Goal: Book appointment/travel/reservation

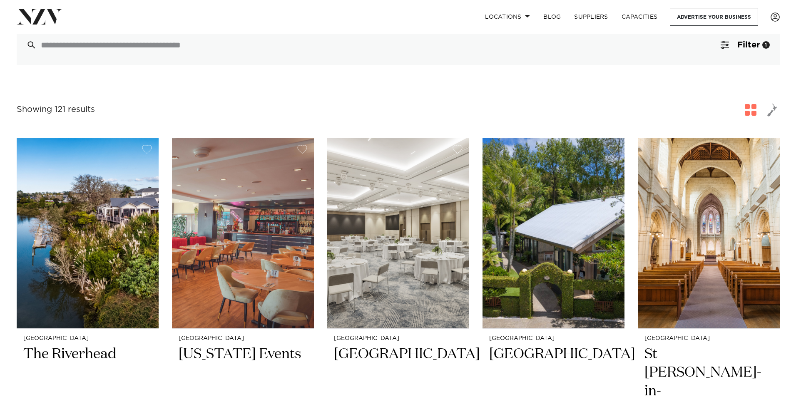
scroll to position [83, 0]
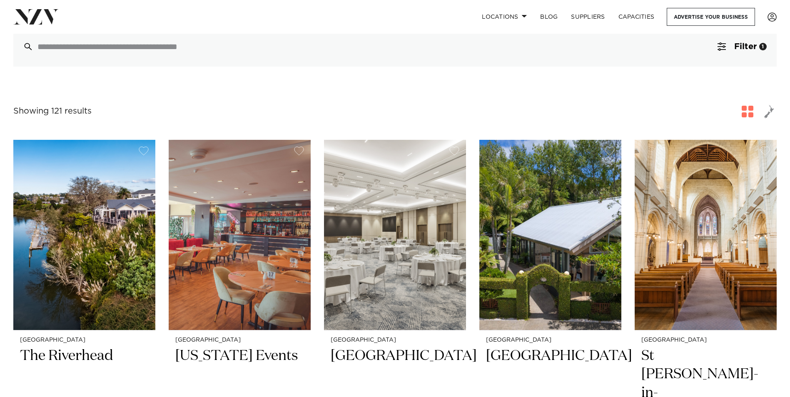
click at [744, 36] on button "Filter 1" at bounding box center [741, 47] width 69 height 40
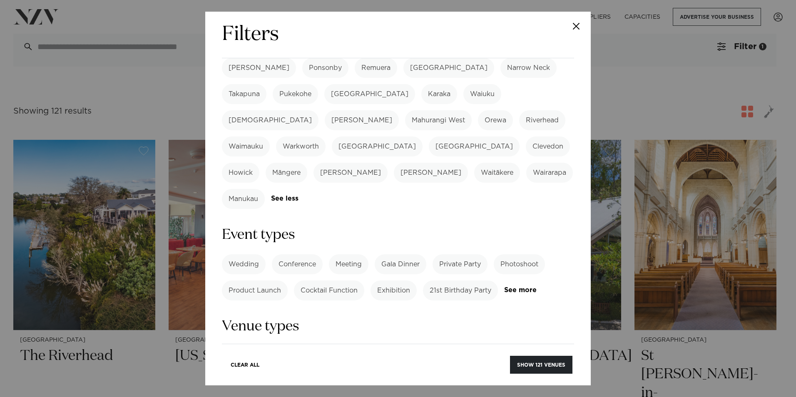
scroll to position [250, 0]
click at [248, 253] on label "Wedding" at bounding box center [244, 263] width 44 height 20
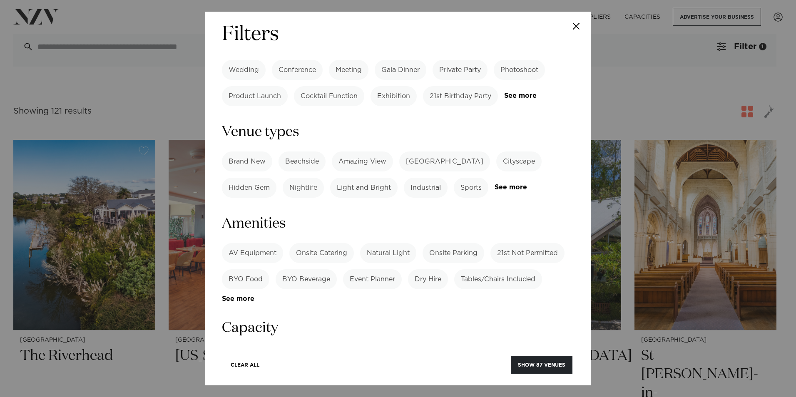
scroll to position [458, 0]
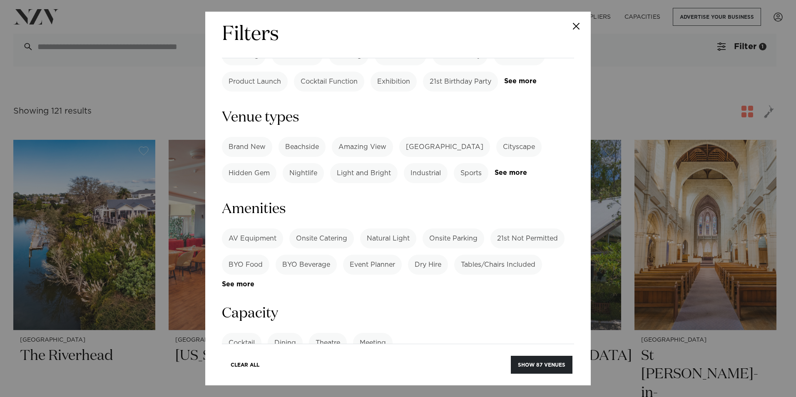
click at [254, 255] on label "BYO Food" at bounding box center [245, 265] width 47 height 20
click at [306, 255] on label "BYO Beverage" at bounding box center [306, 265] width 61 height 20
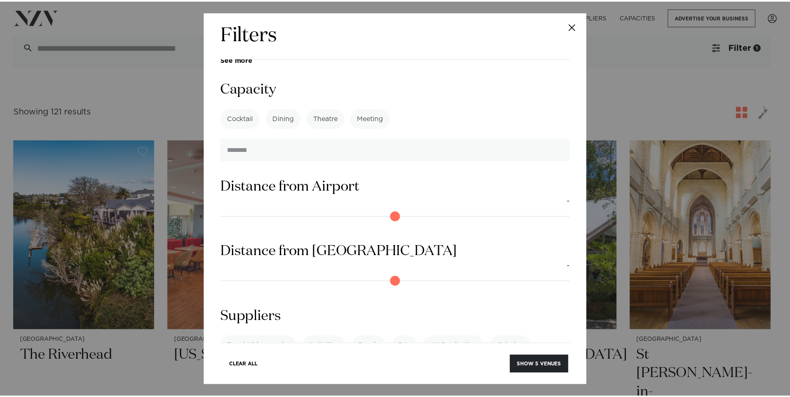
scroll to position [687, 0]
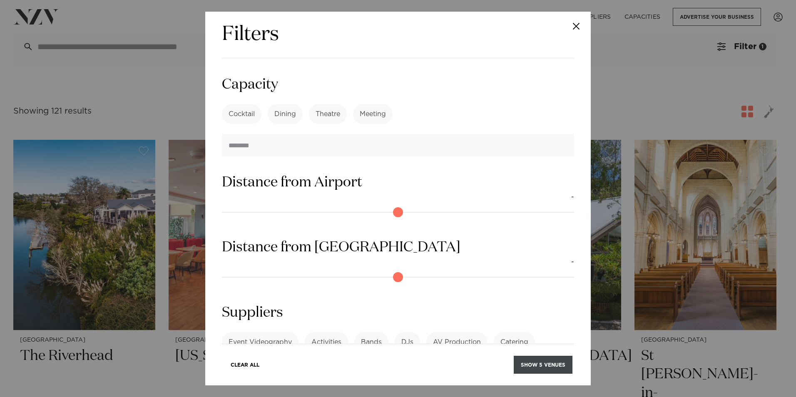
click at [536, 361] on button "Show 5 venues" at bounding box center [543, 365] width 59 height 18
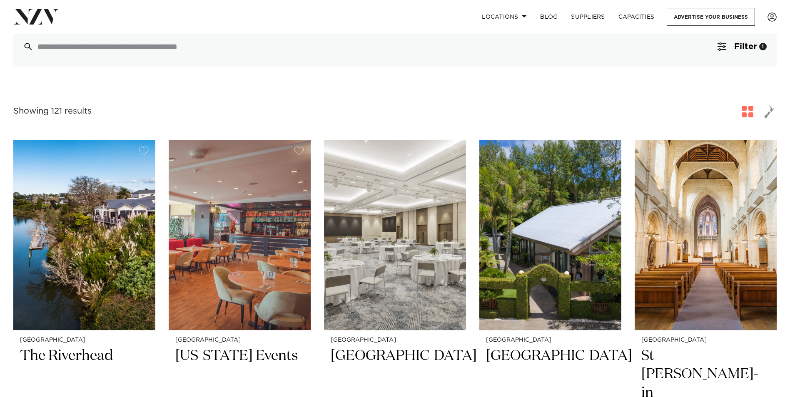
scroll to position [76, 0]
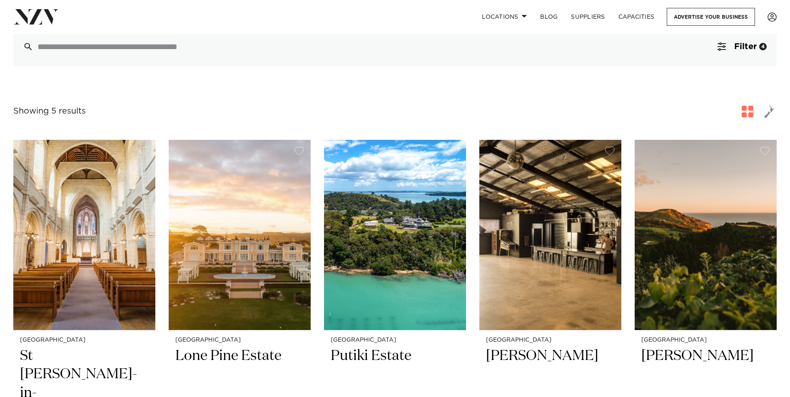
scroll to position [208, 0]
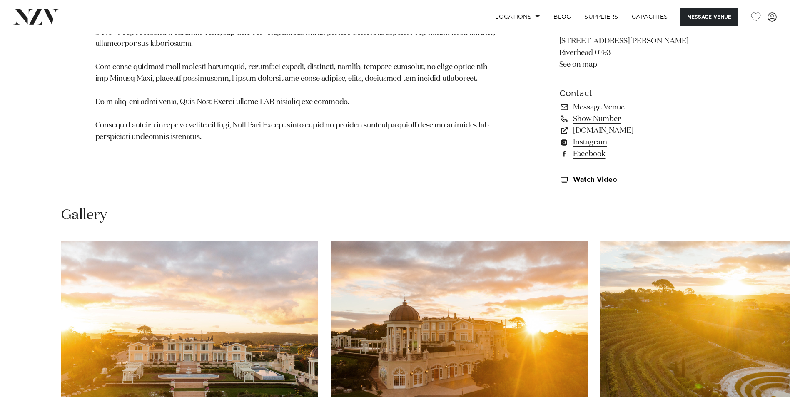
scroll to position [791, 0]
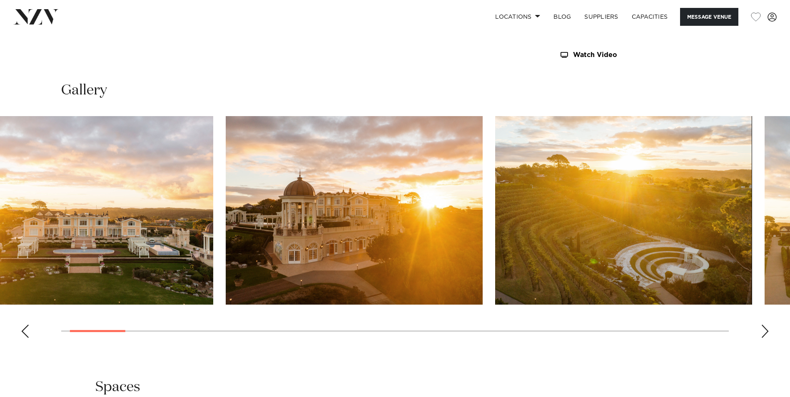
click at [112, 308] on swiper-container at bounding box center [395, 230] width 790 height 228
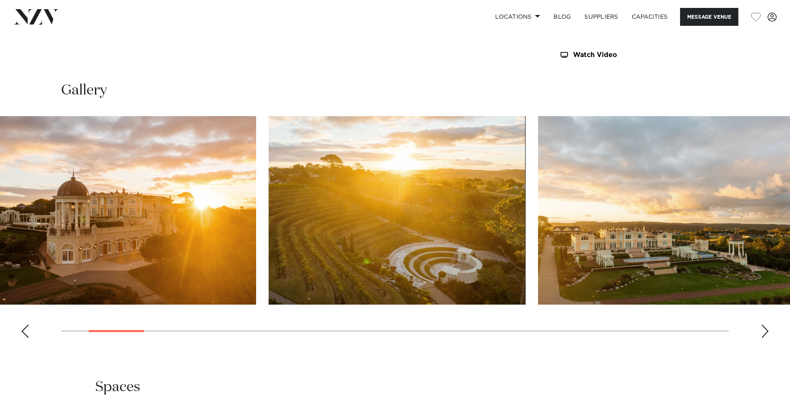
click at [131, 282] on img "2 / 30" at bounding box center [127, 210] width 257 height 189
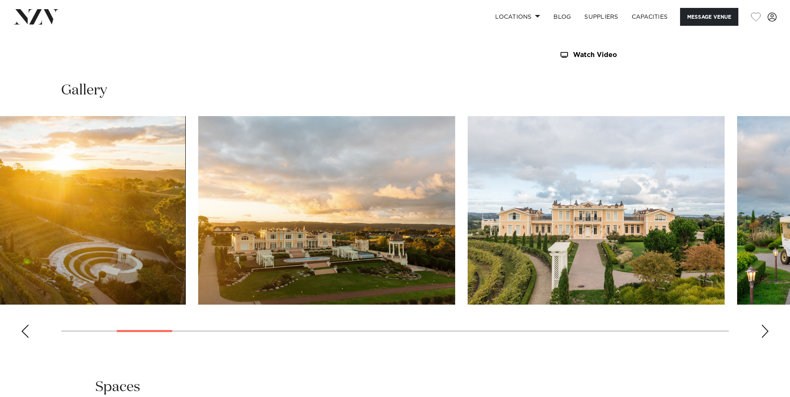
click at [122, 287] on img "3 / 30" at bounding box center [57, 210] width 257 height 189
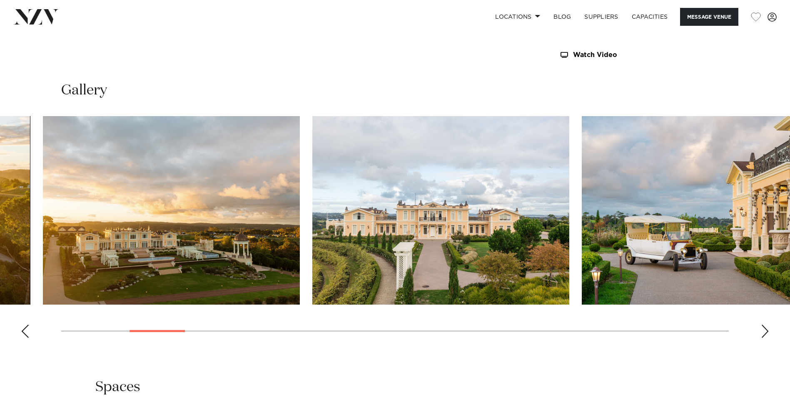
click at [228, 281] on swiper-container at bounding box center [395, 230] width 790 height 228
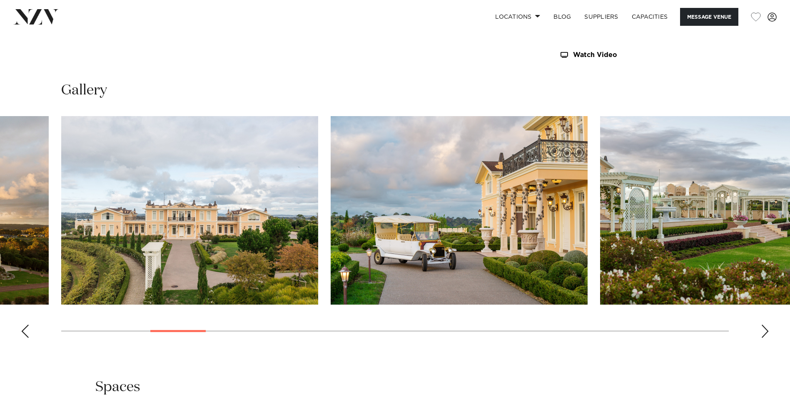
click at [600, 265] on img "7 / 30" at bounding box center [728, 210] width 257 height 189
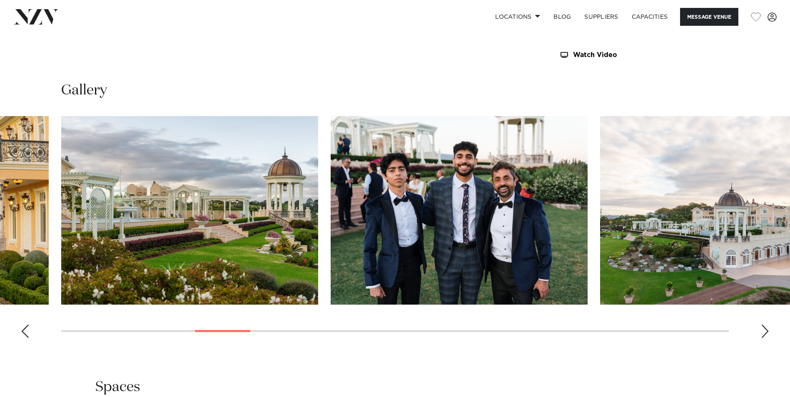
click at [600, 263] on img "9 / 30" at bounding box center [728, 210] width 257 height 189
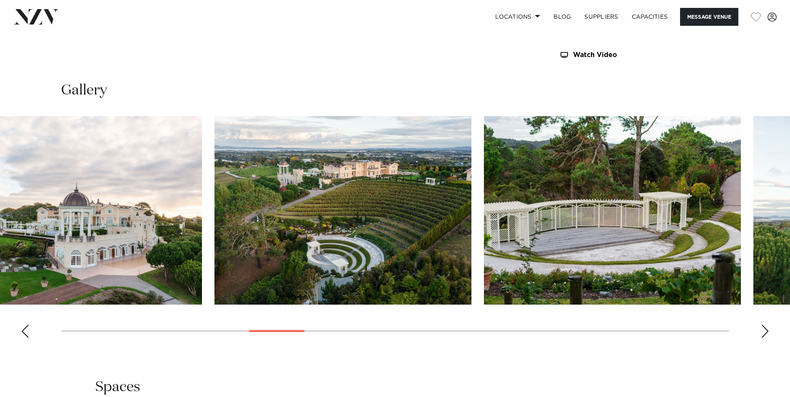
click at [214, 269] on img "10 / 30" at bounding box center [342, 210] width 257 height 189
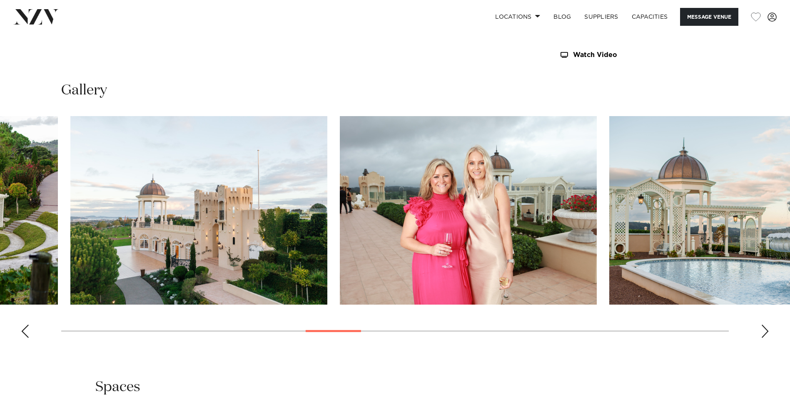
click at [138, 250] on img "12 / 30" at bounding box center [198, 210] width 257 height 189
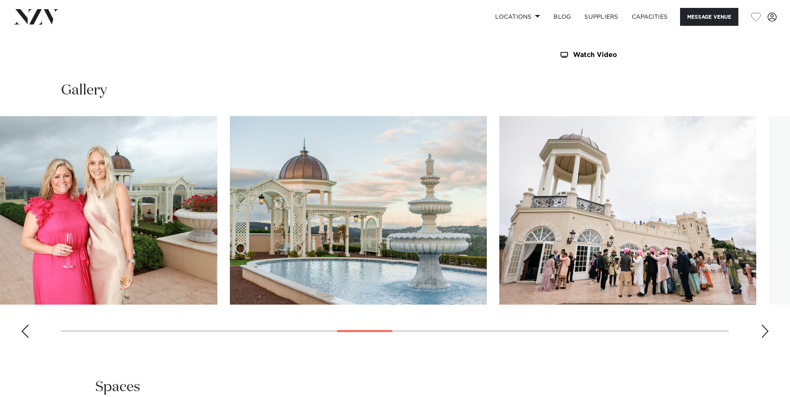
click at [169, 268] on img "13 / 30" at bounding box center [88, 210] width 257 height 189
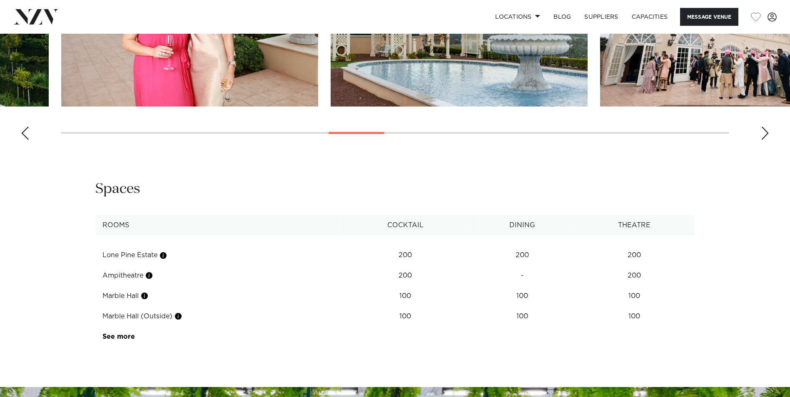
scroll to position [1004, 0]
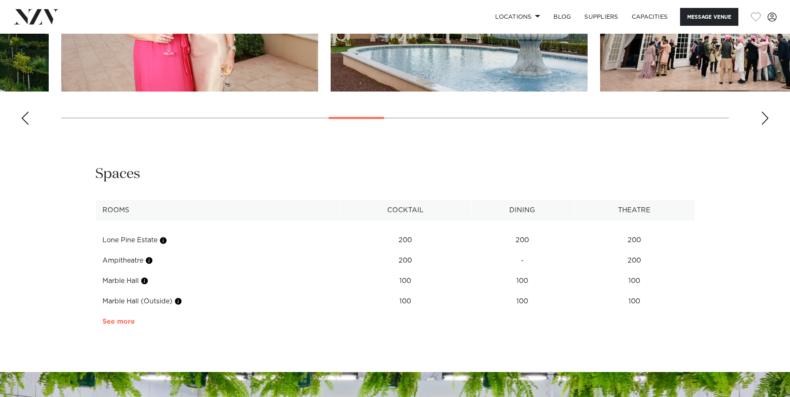
click at [129, 321] on link "See more" at bounding box center [134, 321] width 65 height 7
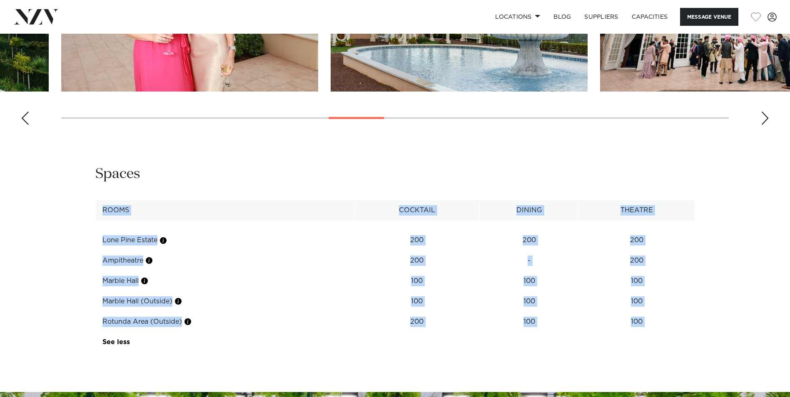
drag, startPoint x: 488, startPoint y: 155, endPoint x: 494, endPoint y: 387, distance: 231.5
drag, startPoint x: 494, startPoint y: 387, endPoint x: 514, endPoint y: 172, distance: 215.3
click at [514, 172] on div "Spaces" at bounding box center [394, 174] width 599 height 19
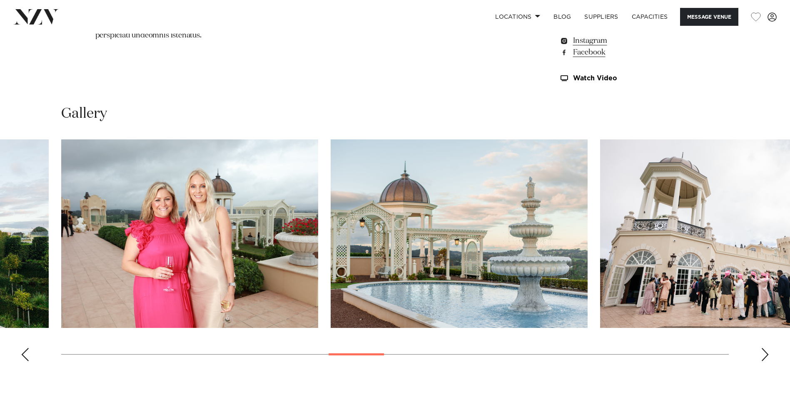
scroll to position [754, 0]
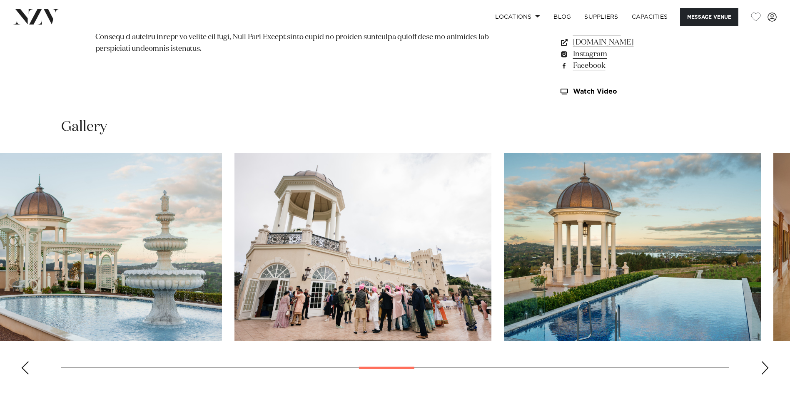
click at [0, 0] on slot at bounding box center [0, 0] width 0 height 0
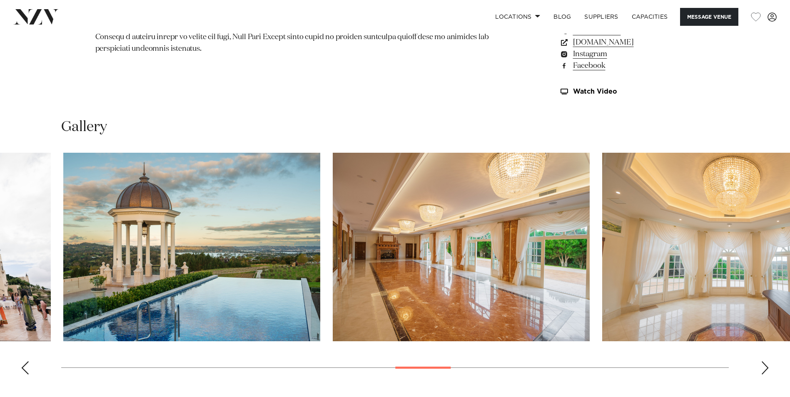
click at [0, 0] on slot at bounding box center [0, 0] width 0 height 0
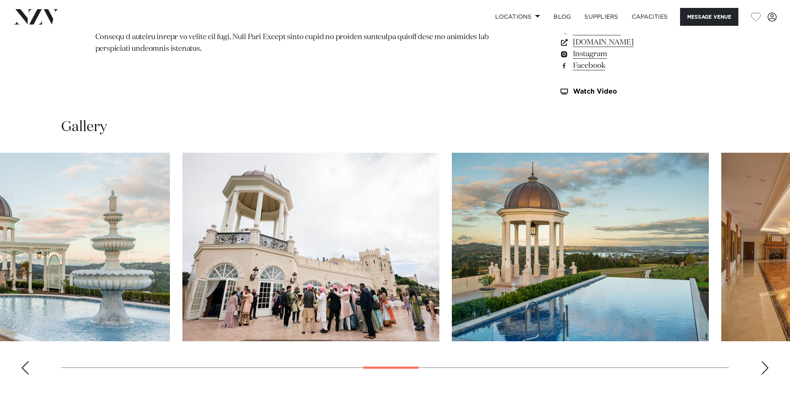
click at [452, 276] on img "16 / 30" at bounding box center [580, 247] width 257 height 189
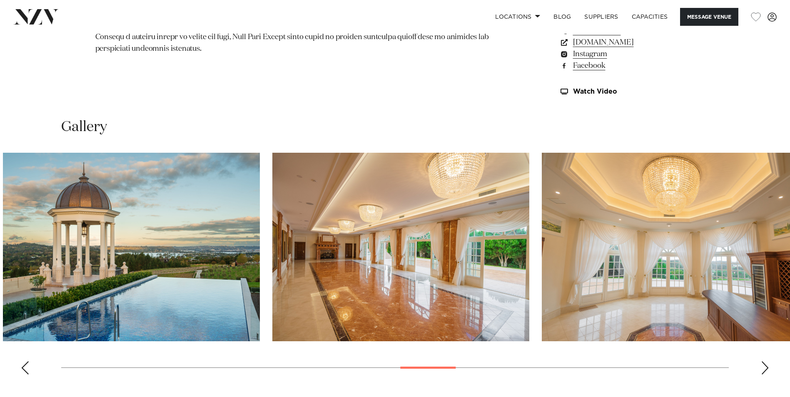
click at [272, 271] on img "17 / 30" at bounding box center [400, 247] width 257 height 189
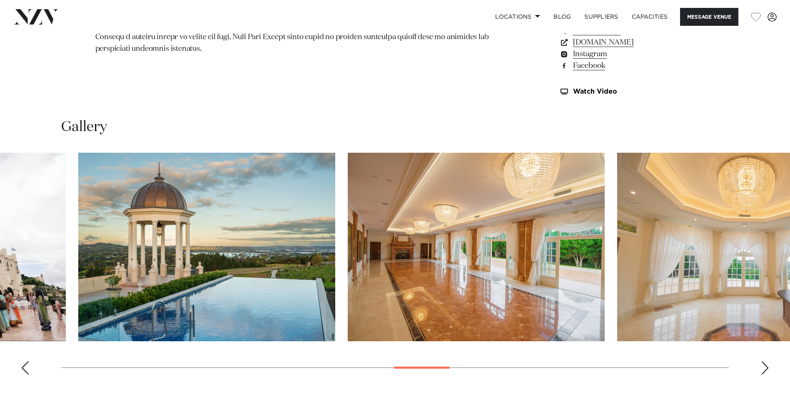
click at [340, 249] on swiper-container at bounding box center [395, 267] width 790 height 228
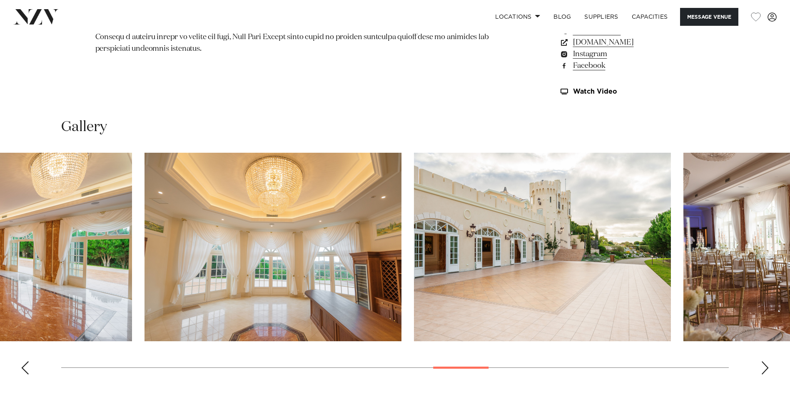
click at [414, 248] on img "19 / 30" at bounding box center [542, 247] width 257 height 189
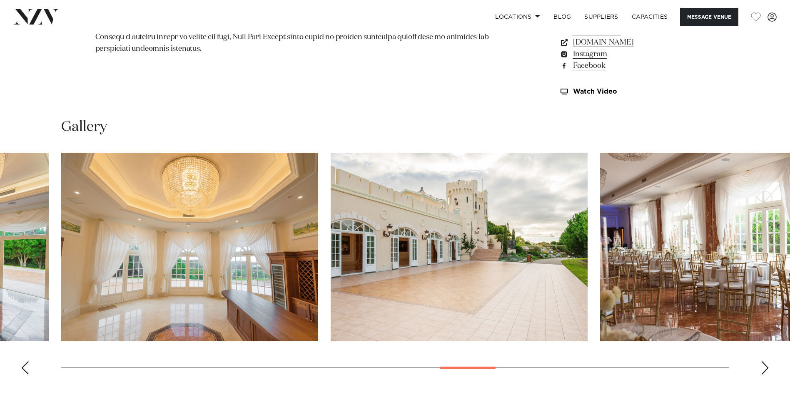
click at [600, 256] on img "20 / 30" at bounding box center [728, 247] width 257 height 189
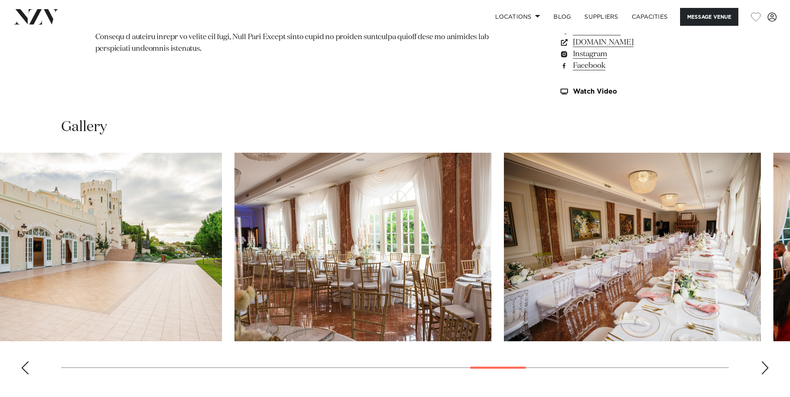
click at [0, 0] on slot at bounding box center [0, 0] width 0 height 0
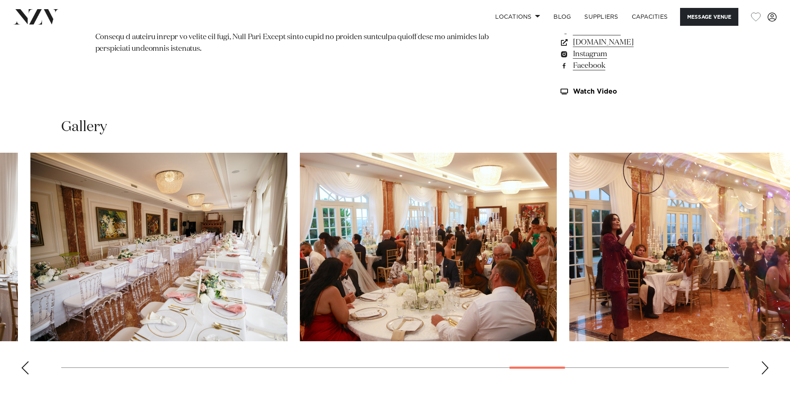
click at [329, 253] on img "22 / 30" at bounding box center [428, 247] width 257 height 189
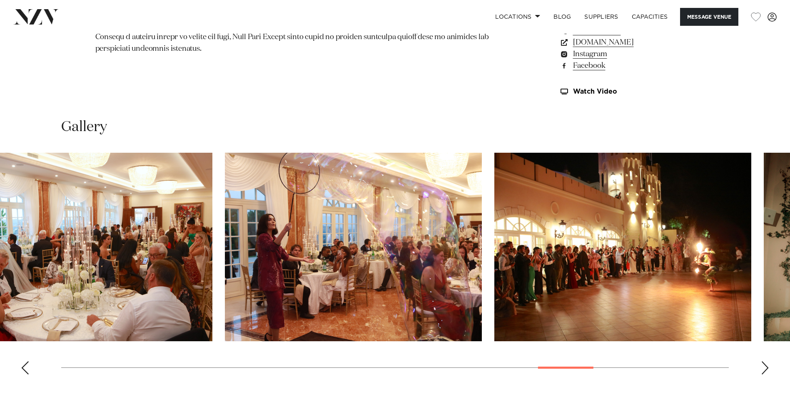
click at [220, 257] on swiper-container at bounding box center [395, 267] width 790 height 228
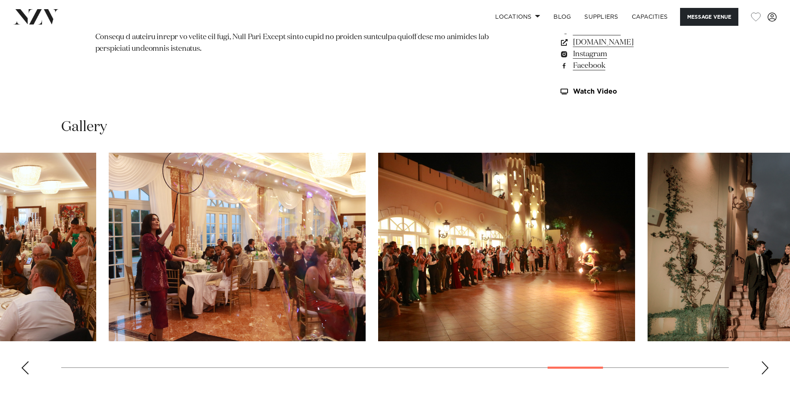
click at [247, 248] on img "23 / 30" at bounding box center [237, 247] width 257 height 189
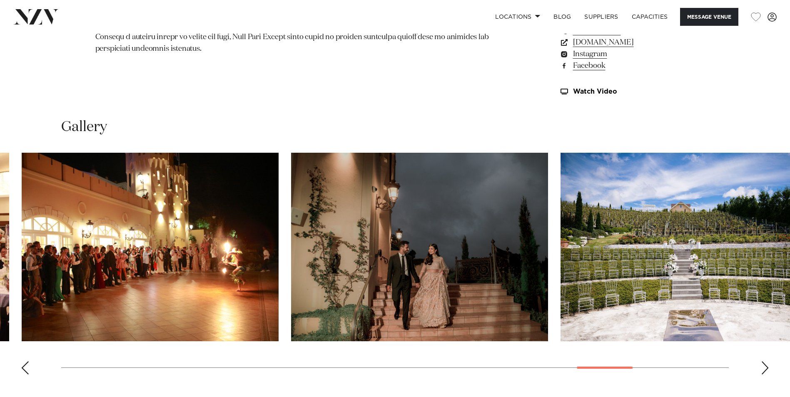
click at [291, 255] on img "25 / 30" at bounding box center [419, 247] width 257 height 189
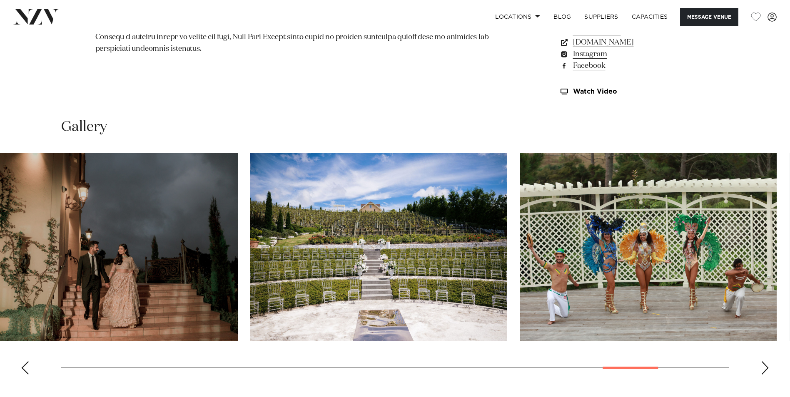
click at [228, 267] on swiper-container at bounding box center [395, 267] width 790 height 228
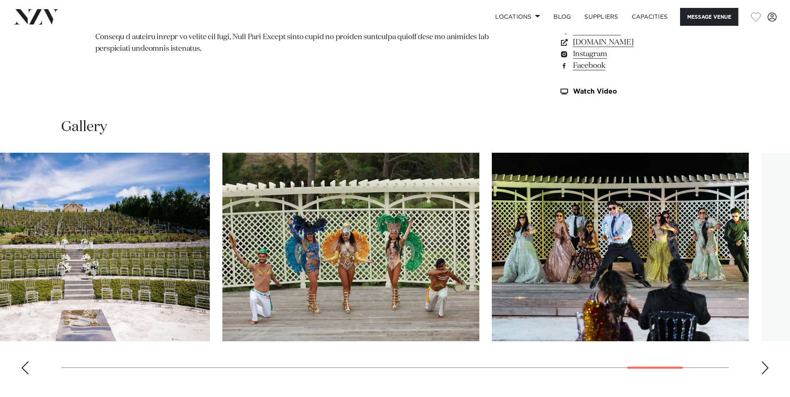
click at [267, 264] on img "27 / 30" at bounding box center [350, 247] width 257 height 189
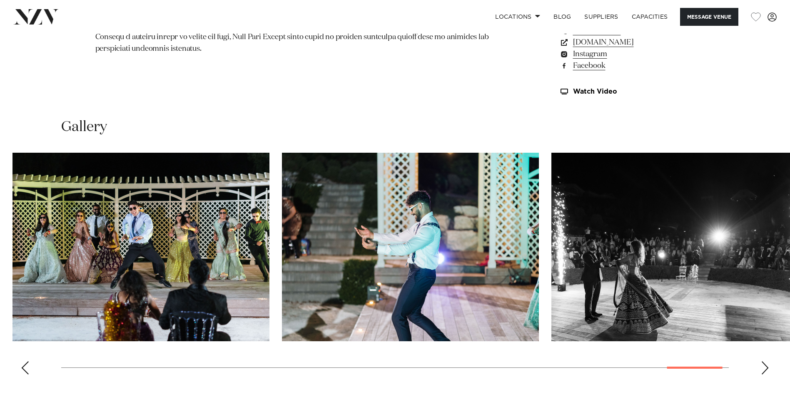
click at [87, 256] on img "28 / 30" at bounding box center [140, 247] width 257 height 189
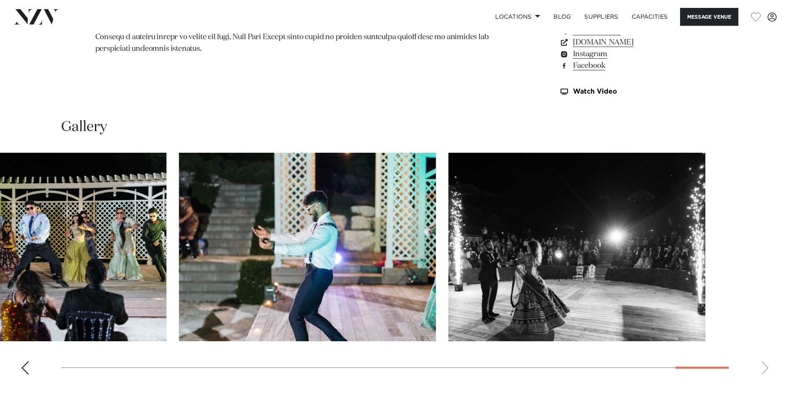
click at [0, 0] on slot at bounding box center [0, 0] width 0 height 0
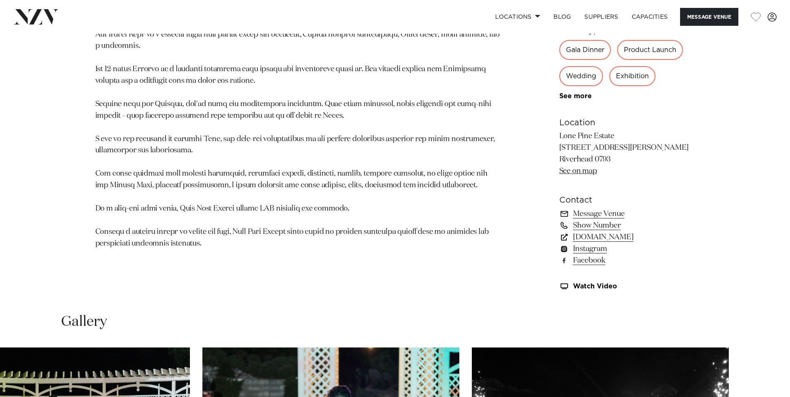
scroll to position [546, 0]
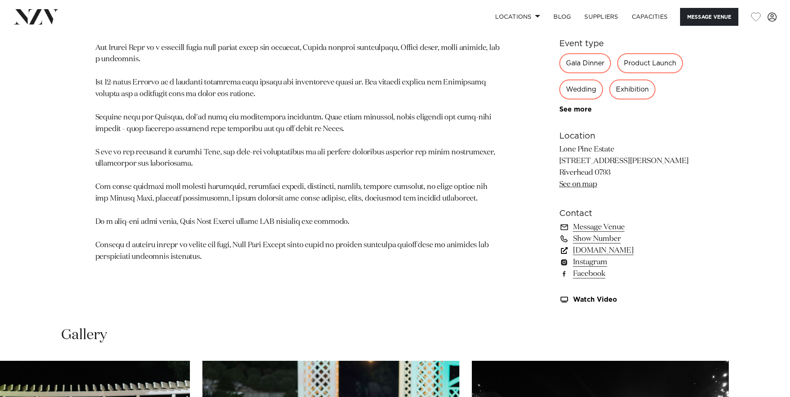
click at [621, 250] on link "lonepineestate.co.nz" at bounding box center [627, 251] width 136 height 12
